Goal: Book appointment/travel/reservation

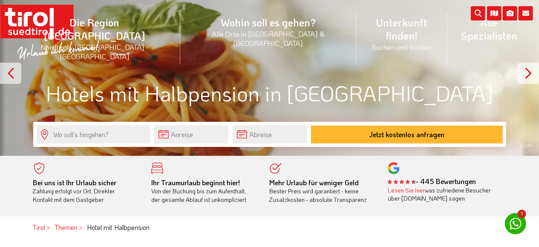
scroll to position [44, 0]
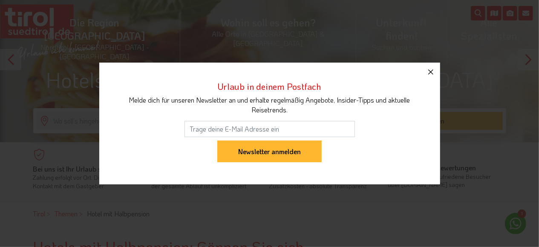
click at [430, 75] on icon "button" at bounding box center [431, 72] width 10 height 10
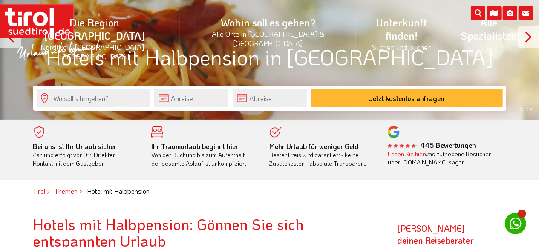
scroll to position [89, 0]
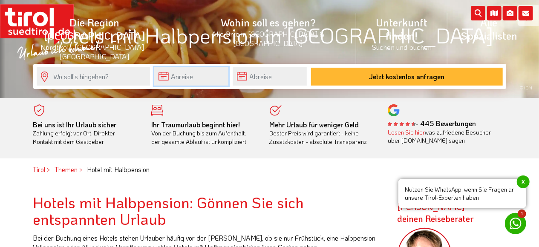
click at [178, 80] on input "text" at bounding box center [191, 76] width 74 height 18
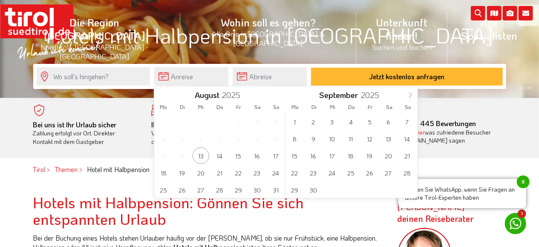
click at [408, 98] on icon at bounding box center [410, 95] width 6 height 6
click at [315, 173] on span "18" at bounding box center [313, 172] width 17 height 17
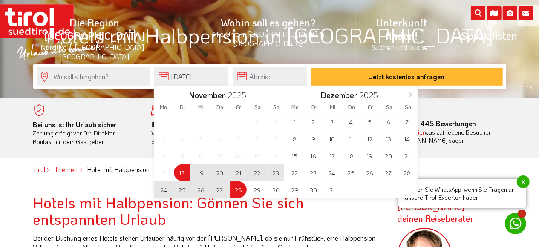
click at [242, 196] on span "28" at bounding box center [238, 190] width 17 height 17
type input "18-11-2025"
type input "28-11-2025"
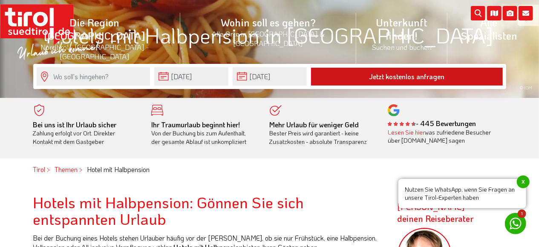
click at [371, 75] on button "Jetzt kostenlos anfragen" at bounding box center [407, 77] width 192 height 18
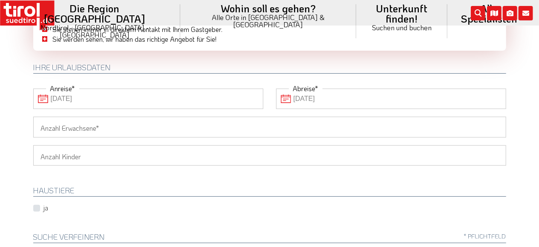
scroll to position [89, 0]
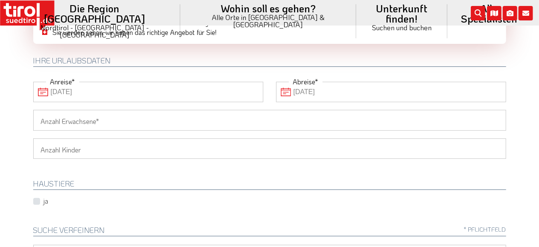
click at [74, 122] on input "Anzahl Erwachsene" at bounding box center [269, 120] width 473 height 20
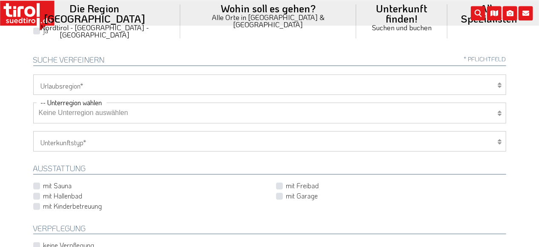
scroll to position [266, 0]
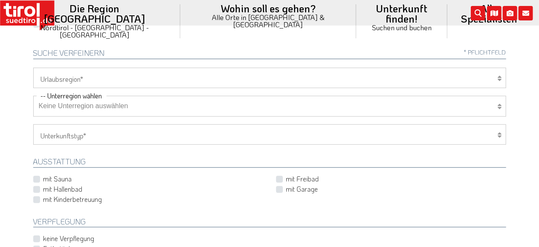
type input "2"
click at [500, 80] on icon at bounding box center [500, 78] width 4 height 7
click at [33, 68] on select "Tirol/Nordtirol Osttirol Südtirol Tirols Nachbarn" at bounding box center [269, 78] width 473 height 20
select select "7272"
click option "Südtirol" at bounding box center [0, 0] width 0 height 0
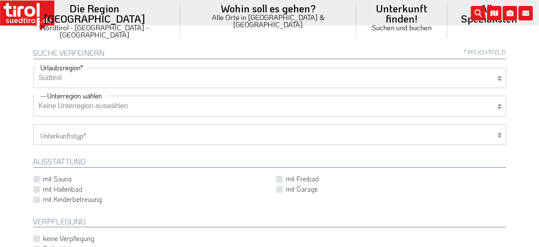
click at [33, 96] on select "Keine Unterregion auswählen Achensee Alpbachtal & Tiroler Seenland Arlberg Feri…" at bounding box center [269, 106] width 473 height 20
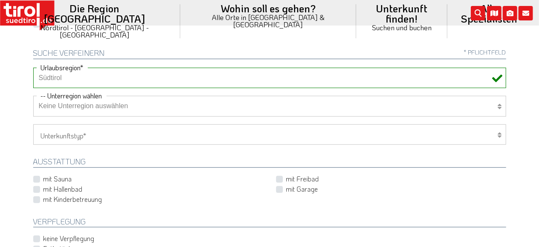
select select "7322"
click option "Meran und Umgebung" at bounding box center [0, 0] width 0 height 0
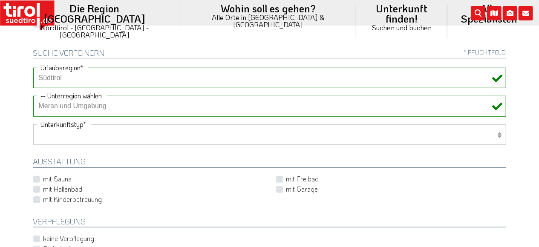
click at [33, 124] on select "Hotel 1-3 Sterne Hotel 4-5 Sterne Ferienwohnung Chalet/Ferienhaus Bauernhöfe" at bounding box center [269, 134] width 473 height 20
select select "1_1-3"
click option "Hotel 1-3 Sterne" at bounding box center [0, 0] width 0 height 0
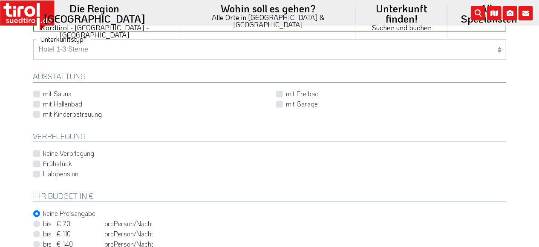
scroll to position [354, 0]
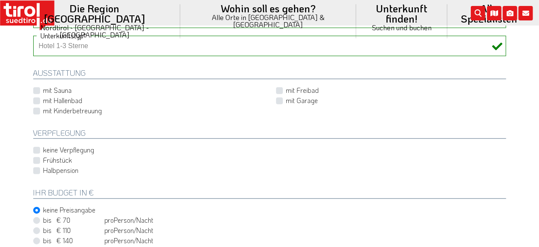
click at [43, 169] on label "Halbpension" at bounding box center [60, 170] width 35 height 9
click at [37, 169] on input "Halbpension" at bounding box center [271, 171] width 473 height 6
checkbox input "true"
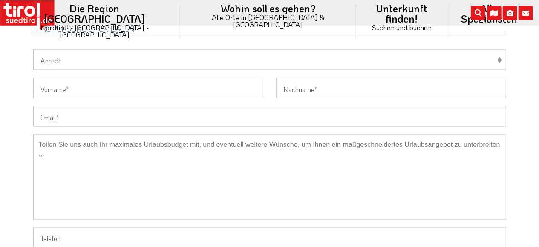
scroll to position [620, 0]
click at [33, 48] on select "Herr Frau Familie" at bounding box center [269, 58] width 473 height 20
select select "Frau"
click option "Frau" at bounding box center [0, 0] width 0 height 0
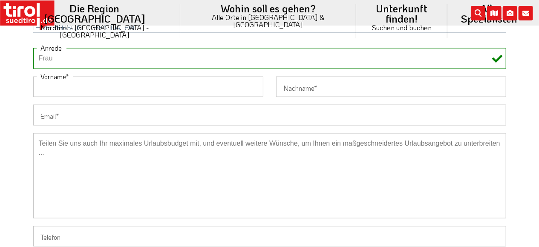
click at [98, 88] on input "Vorname" at bounding box center [148, 87] width 230 height 20
type input "Daniela"
type input "Kleinedler"
type input "01607564292"
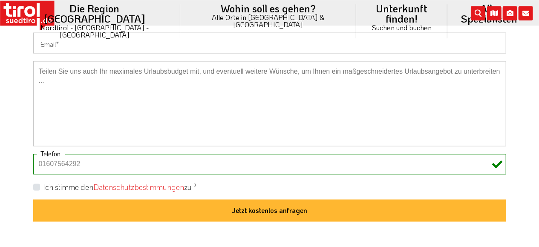
scroll to position [709, 0]
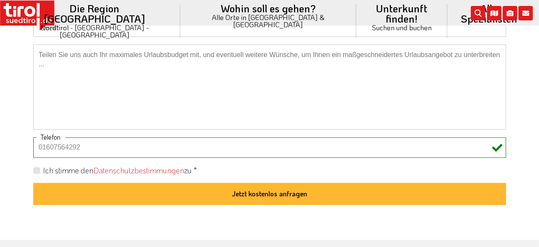
click at [43, 166] on label "Ich stimme den Datenschutzbestimmungen zu *" at bounding box center [120, 171] width 154 height 11
click at [38, 168] on input "Ich stimme den Datenschutzbestimmungen zu *" at bounding box center [271, 171] width 473 height 6
checkbox input "true"
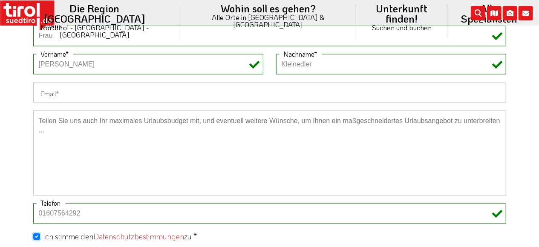
scroll to position [620, 0]
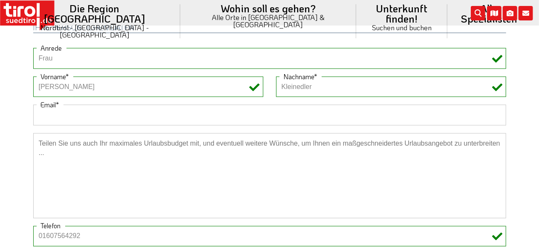
click at [133, 117] on input "Email" at bounding box center [269, 115] width 473 height 20
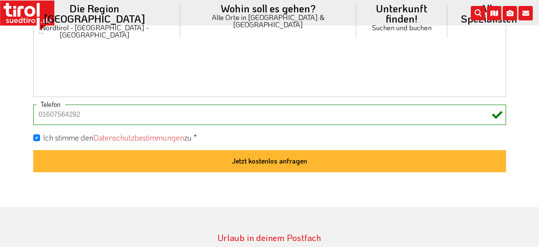
scroll to position [753, 0]
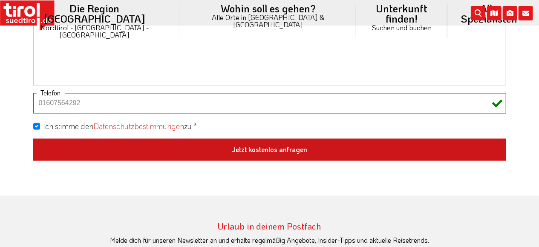
type input "daniela.kleinedler@web.de"
click at [281, 149] on button "Jetzt kostenlos anfragen" at bounding box center [269, 150] width 473 height 22
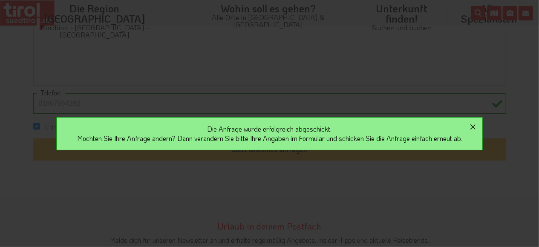
click at [475, 126] on icon "button" at bounding box center [472, 126] width 5 height 5
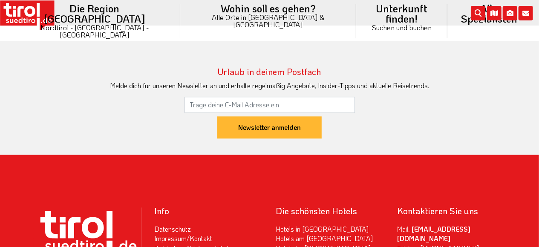
scroll to position [886, 0]
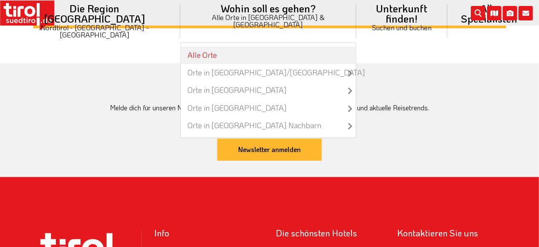
click at [240, 46] on link "Alle Orte" at bounding box center [268, 54] width 175 height 17
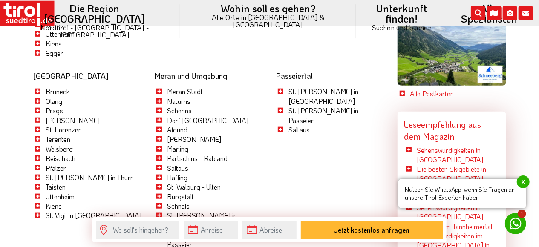
scroll to position [2038, 0]
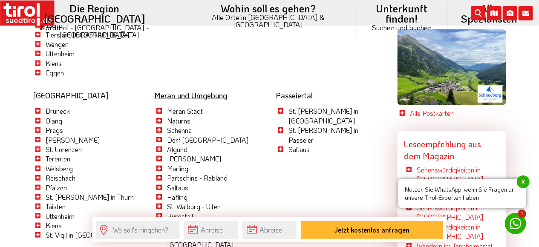
click at [198, 90] on link "Meran und Umgebung" at bounding box center [190, 95] width 73 height 10
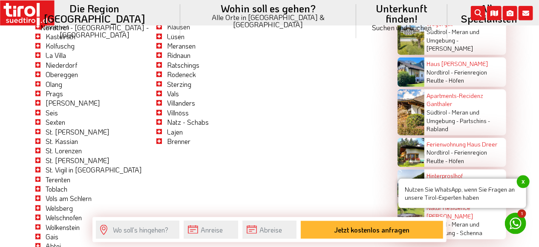
scroll to position [1772, 0]
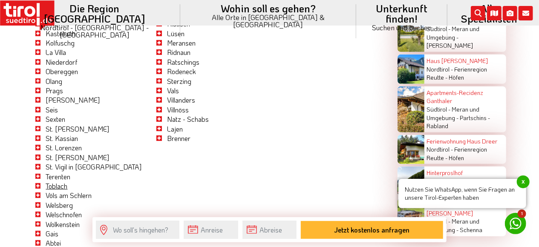
click at [50, 182] on link "Toblach" at bounding box center [57, 186] width 22 height 9
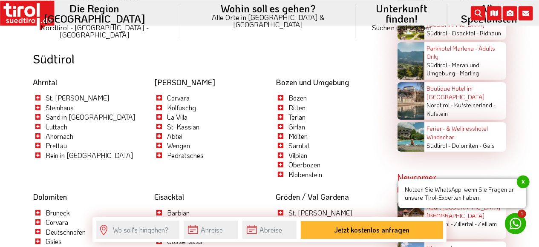
scroll to position [1551, 0]
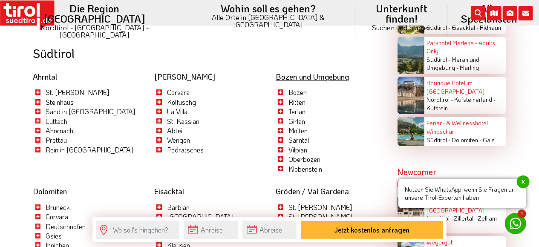
click at [322, 72] on link "Bozen und Umgebung" at bounding box center [312, 77] width 73 height 10
click at [300, 72] on link "Bozen und Umgebung" at bounding box center [312, 77] width 73 height 10
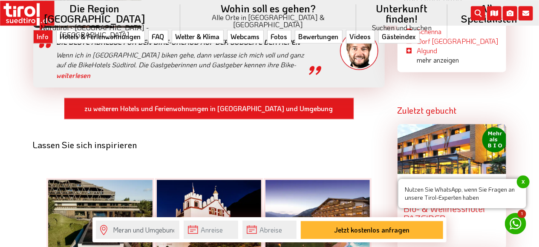
scroll to position [931, 0]
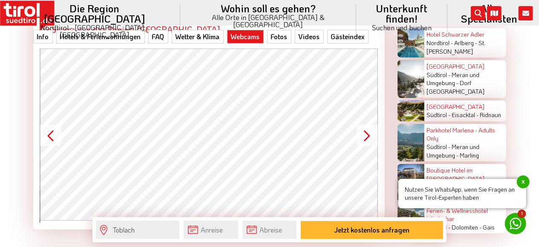
scroll to position [1639, 0]
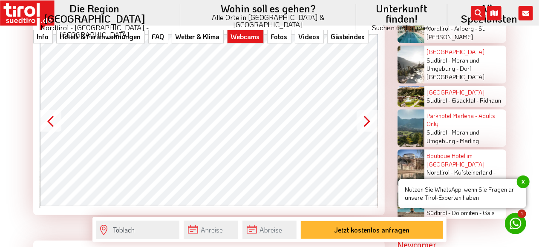
click at [363, 110] on button "Next" at bounding box center [367, 120] width 21 height 21
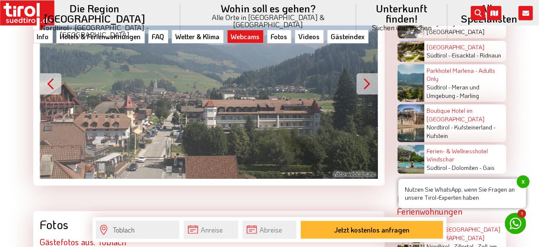
scroll to position [1684, 0]
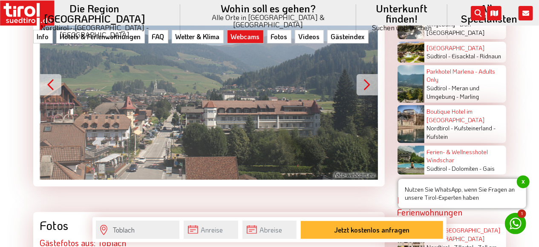
click at [363, 74] on button "Next" at bounding box center [367, 84] width 21 height 21
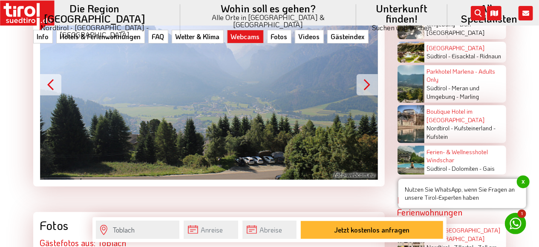
click at [363, 74] on button "Next" at bounding box center [367, 84] width 21 height 21
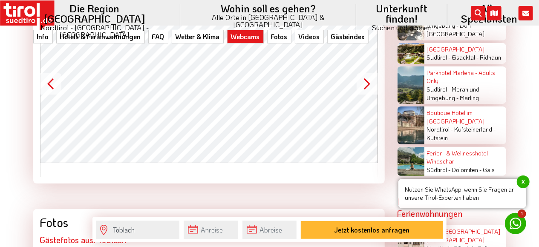
scroll to position [1681, 0]
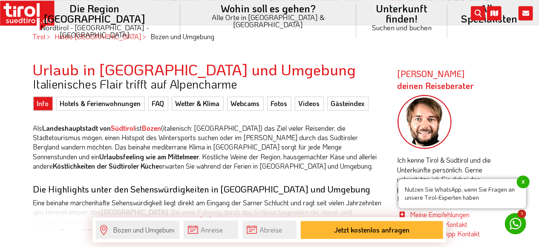
scroll to position [222, 0]
click at [240, 106] on link "Webcams" at bounding box center [245, 104] width 37 height 14
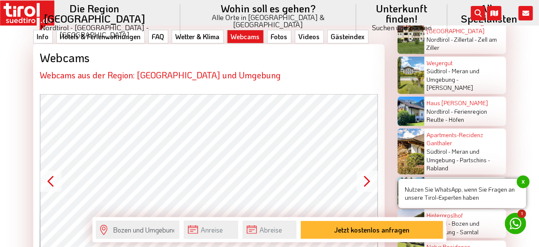
scroll to position [1979, 0]
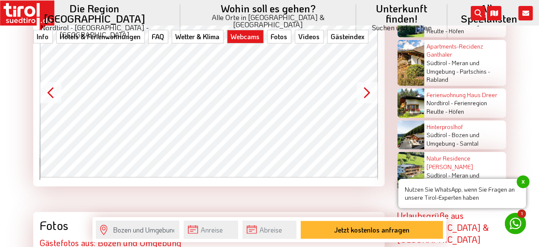
click at [367, 82] on button "Next" at bounding box center [367, 92] width 21 height 21
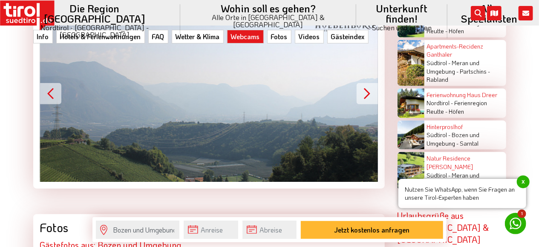
scroll to position [1983, 0]
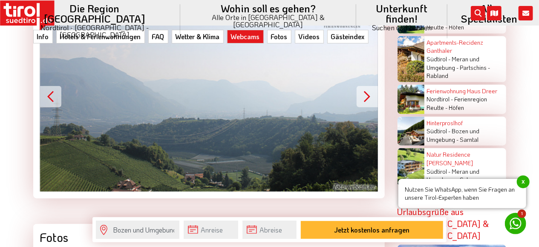
click at [367, 86] on button "Next" at bounding box center [367, 96] width 21 height 21
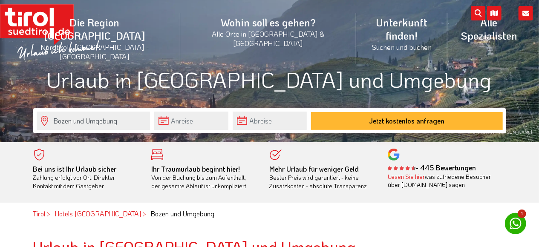
scroll to position [89, 0]
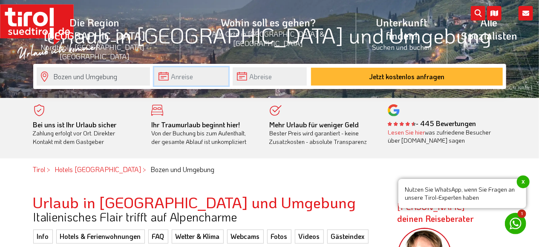
click at [179, 78] on input "text" at bounding box center [191, 76] width 74 height 18
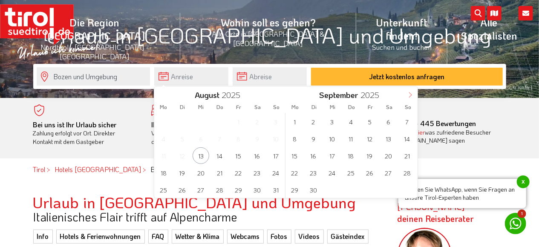
click at [409, 97] on icon at bounding box center [410, 95] width 6 height 6
click at [312, 174] on span "18" at bounding box center [313, 172] width 17 height 17
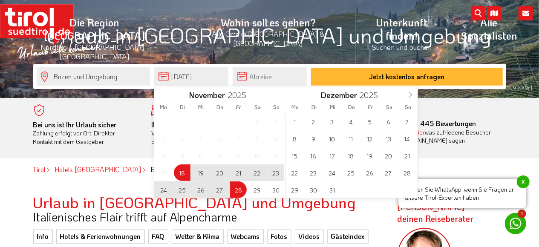
click at [237, 193] on span "28" at bounding box center [238, 190] width 17 height 17
type input "[DATE]"
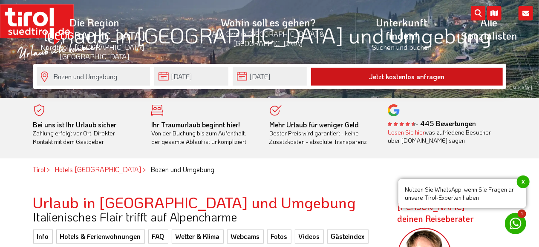
click at [389, 76] on button "Jetzt kostenlos anfragen" at bounding box center [407, 77] width 192 height 18
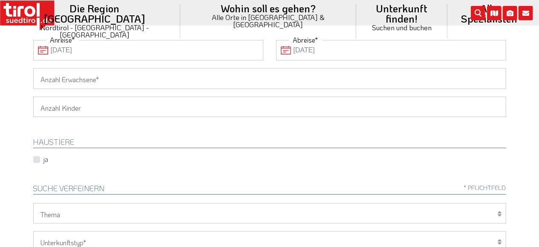
scroll to position [133, 0]
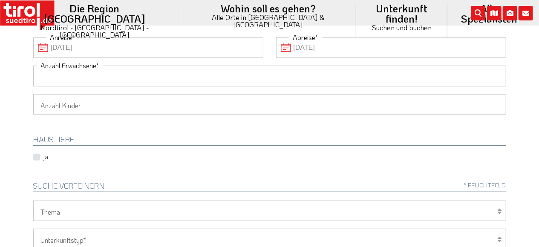
click at [152, 78] on input "Anzahl Erwachsene" at bounding box center [269, 76] width 473 height 20
click at [136, 78] on input "2" at bounding box center [269, 76] width 473 height 20
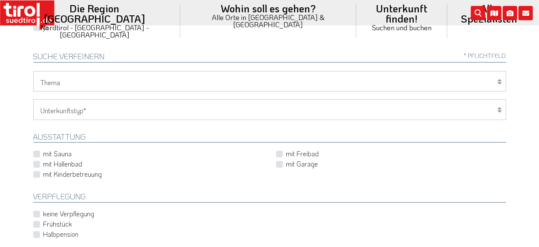
scroll to position [266, 0]
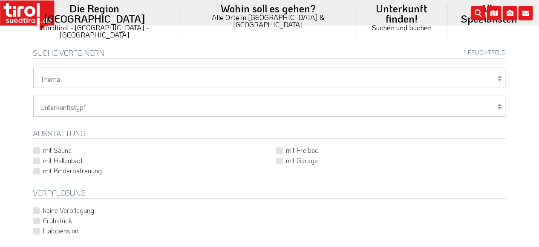
type input "2"
click at [499, 79] on icon at bounding box center [500, 78] width 4 height 7
click at [33, 68] on select "Wellness Mountainbiken/Radfahren Familie Wandern Sport Skifahren Motorrad Golf" at bounding box center [269, 78] width 473 height 20
select select "7398"
click option "Wandern" at bounding box center [0, 0] width 0 height 0
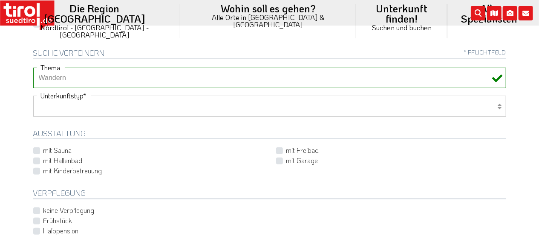
click at [33, 96] on select "Hotel 1-3 Sterne Hotel 4-5 Sterne Ferienwohnung Chalet/Ferienhaus Bauernhöfe" at bounding box center [269, 106] width 473 height 20
select select "1_1-3"
click option "Hotel 1-3 Sterne" at bounding box center [0, 0] width 0 height 0
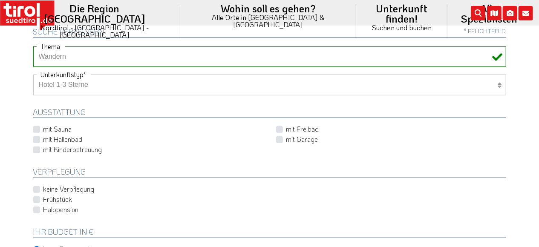
scroll to position [310, 0]
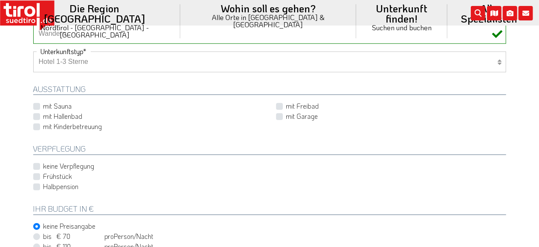
click at [43, 183] on label "Halbpension" at bounding box center [60, 186] width 35 height 9
click at [37, 184] on input "Halbpension" at bounding box center [271, 187] width 473 height 6
checkbox input "true"
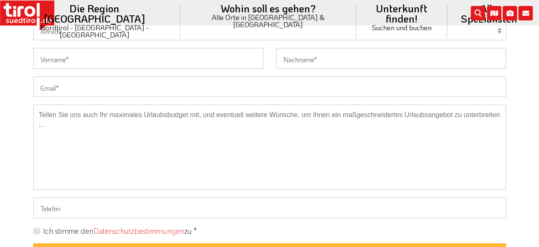
scroll to position [576, 0]
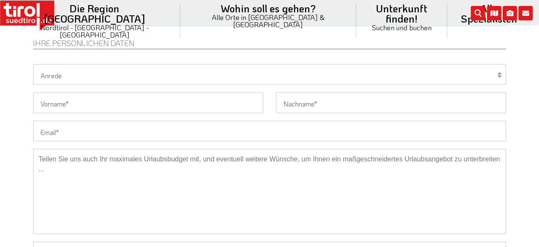
click at [33, 64] on select "Herr Frau Familie" at bounding box center [269, 74] width 473 height 20
select select "Frau"
click option "Frau" at bounding box center [0, 0] width 0 height 0
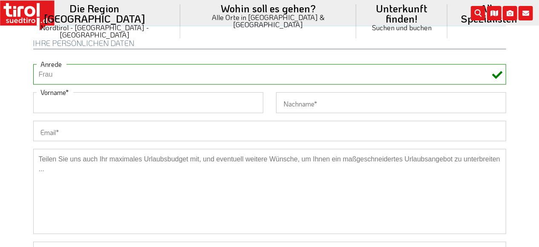
click at [151, 109] on input "Vorname" at bounding box center [148, 102] width 230 height 20
type input "[PERSON_NAME]"
type input "Kleinedler"
type input "01607564292"
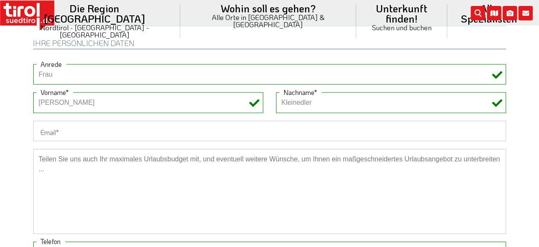
click at [202, 135] on input "Email" at bounding box center [269, 131] width 473 height 20
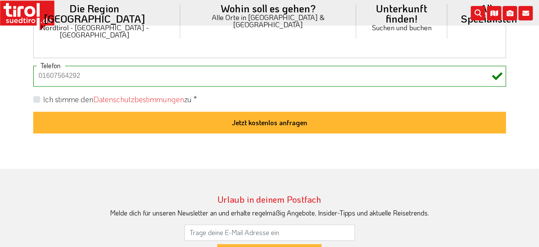
scroll to position [753, 0]
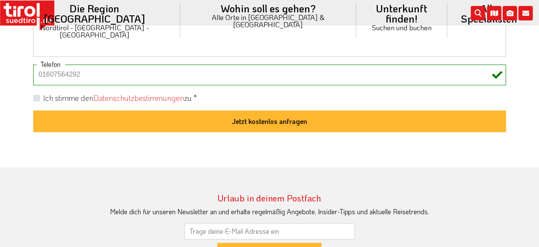
type input "[PERSON_NAME][EMAIL_ADDRESS][DOMAIN_NAME]"
click at [43, 93] on label "Ich stimme den Datenschutzbestimmungen zu *" at bounding box center [120, 98] width 154 height 11
click at [35, 95] on input "Ich stimme den Datenschutzbestimmungen zu *" at bounding box center [271, 98] width 473 height 6
checkbox input "true"
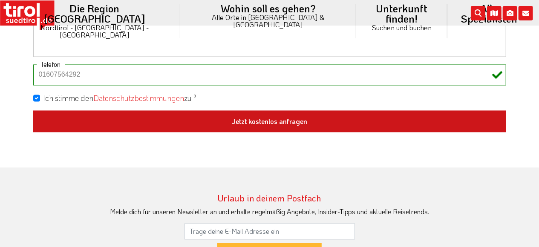
click at [279, 117] on button "Jetzt kostenlos anfragen" at bounding box center [269, 122] width 473 height 22
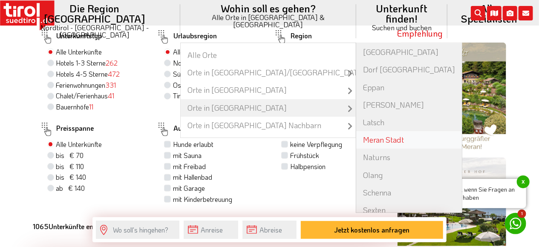
scroll to position [30, 0]
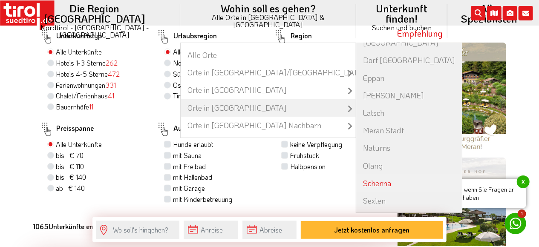
click at [356, 175] on link "Schenna" at bounding box center [409, 183] width 106 height 17
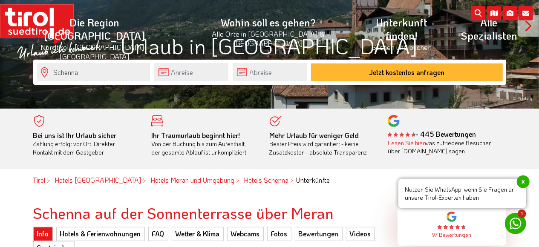
scroll to position [89, 0]
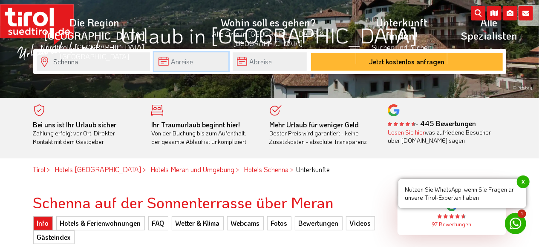
click at [189, 65] on input "text" at bounding box center [191, 61] width 74 height 18
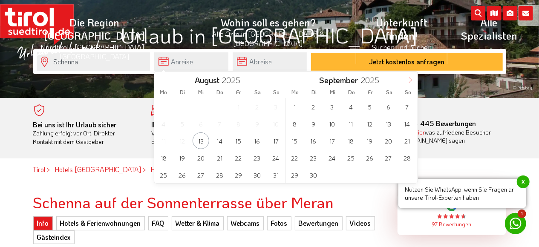
click at [410, 82] on icon at bounding box center [410, 81] width 3 height 6
click at [311, 158] on span "18" at bounding box center [313, 158] width 17 height 17
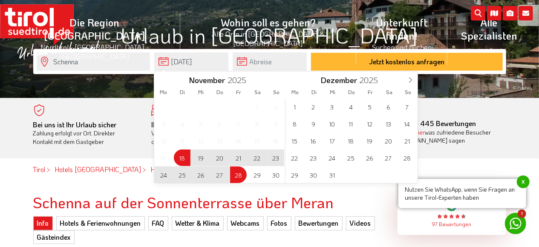
click at [245, 176] on span "28" at bounding box center [238, 175] width 17 height 17
type input "[DATE]"
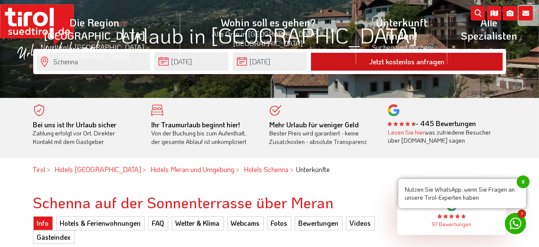
click at [359, 66] on button "Jetzt kostenlos anfragen" at bounding box center [407, 62] width 192 height 18
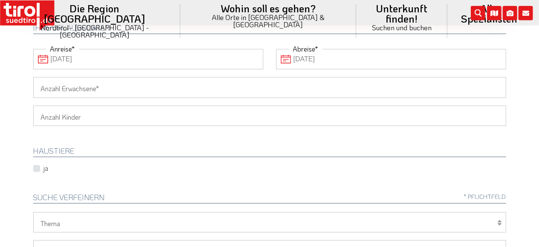
scroll to position [133, 0]
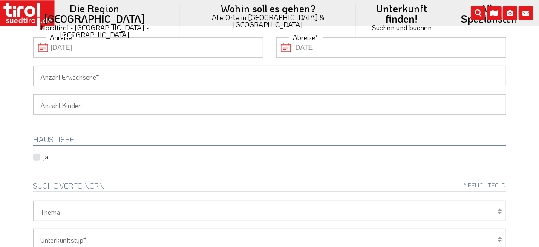
click at [174, 76] on input "Anzahl Erwachsene" at bounding box center [269, 76] width 473 height 20
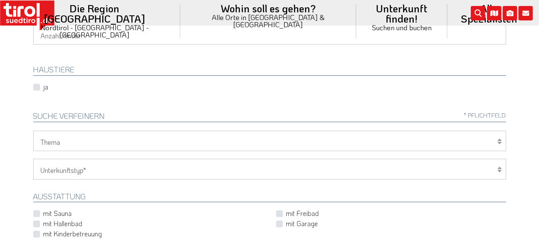
scroll to position [222, 0]
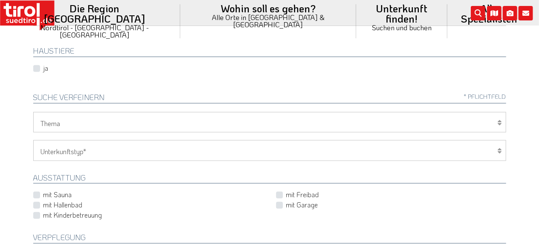
type input "2"
click at [33, 112] on select "Wellness Mountainbiken/Radfahren Familie Wandern Sport Skifahren Motorrad Golf" at bounding box center [269, 122] width 473 height 20
select select "7398"
click option "Wandern" at bounding box center [0, 0] width 0 height 0
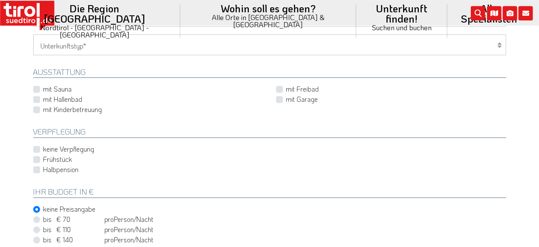
scroll to position [354, 0]
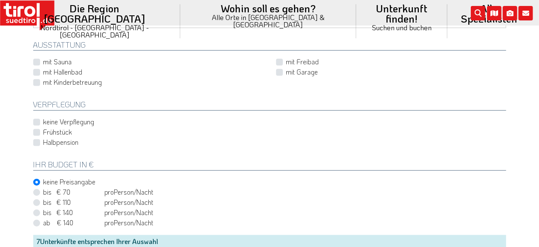
click at [43, 141] on label "Halbpension" at bounding box center [60, 142] width 35 height 9
click at [35, 141] on input "Halbpension" at bounding box center [271, 143] width 473 height 6
checkbox input "true"
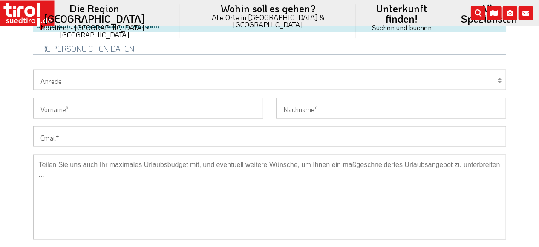
scroll to position [576, 0]
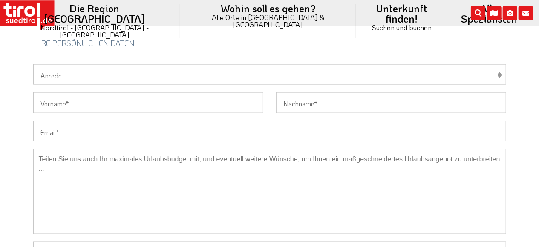
click at [33, 64] on select "Herr Frau Familie" at bounding box center [269, 74] width 473 height 20
select select "Frau"
click option "Frau" at bounding box center [0, 0] width 0 height 0
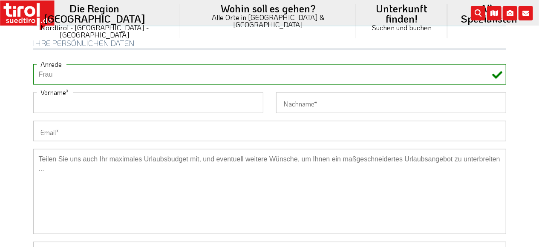
click at [111, 104] on input "Vorname" at bounding box center [148, 102] width 230 height 20
type input "[PERSON_NAME]"
type input "Kleinedler"
type input "01607564292"
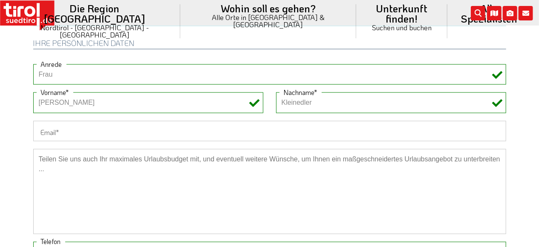
click at [121, 121] on input "Email" at bounding box center [269, 131] width 473 height 20
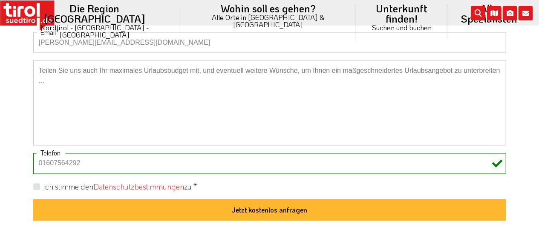
scroll to position [709, 0]
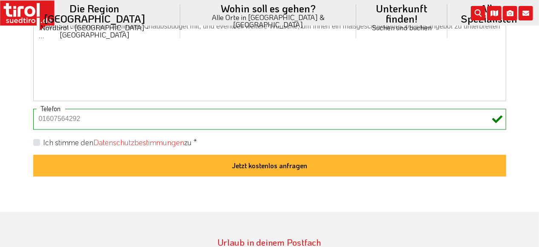
type input "[PERSON_NAME][EMAIL_ADDRESS][DOMAIN_NAME]"
click at [43, 138] on label "Ich stimme den Datenschutzbestimmungen zu *" at bounding box center [120, 143] width 154 height 11
click at [36, 139] on input "Ich stimme den Datenschutzbestimmungen zu *" at bounding box center [271, 142] width 473 height 6
checkbox input "true"
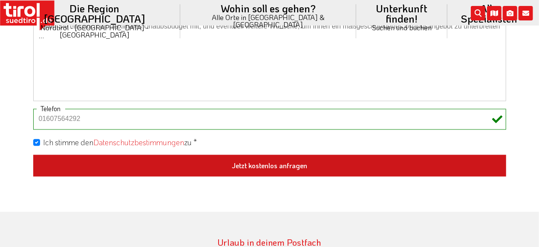
click at [266, 166] on button "Jetzt kostenlos anfragen" at bounding box center [269, 166] width 473 height 22
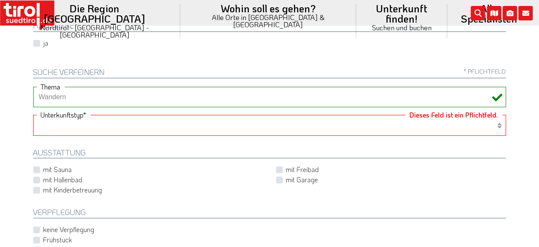
click at [33, 115] on select "Hotel 1-3 Sterne Hotel 4-5 Sterne Ferienwohnung Chalet/Ferienhaus Bauernhöfe" at bounding box center [269, 125] width 473 height 20
select select "1_1-3"
click option "Hotel 1-3 Sterne" at bounding box center [0, 0] width 0 height 0
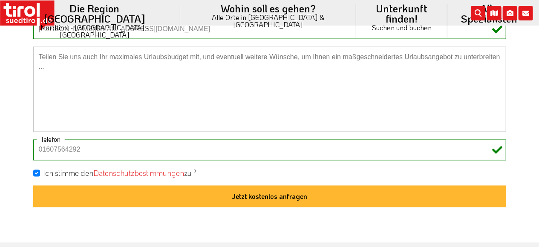
scroll to position [690, 0]
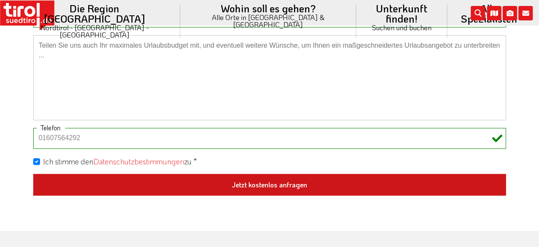
click at [256, 181] on button "Jetzt kostenlos anfragen" at bounding box center [269, 185] width 473 height 22
